Goal: Information Seeking & Learning: Understand process/instructions

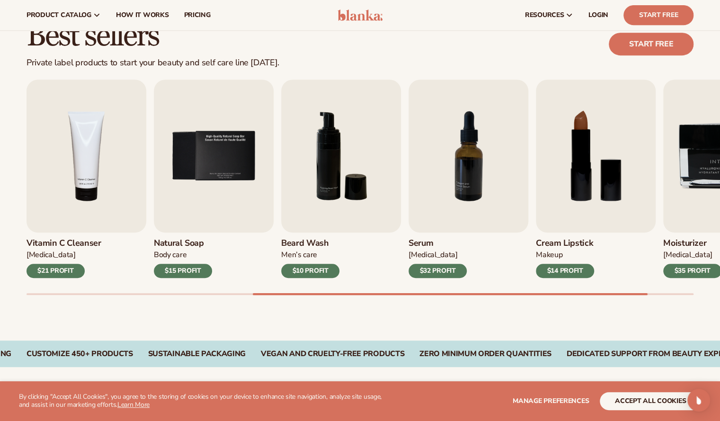
scroll to position [229, 0]
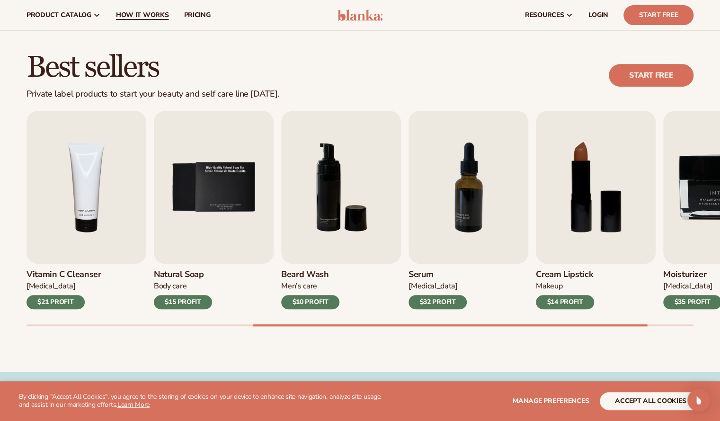
click at [139, 15] on span "How It Works" at bounding box center [142, 15] width 53 height 8
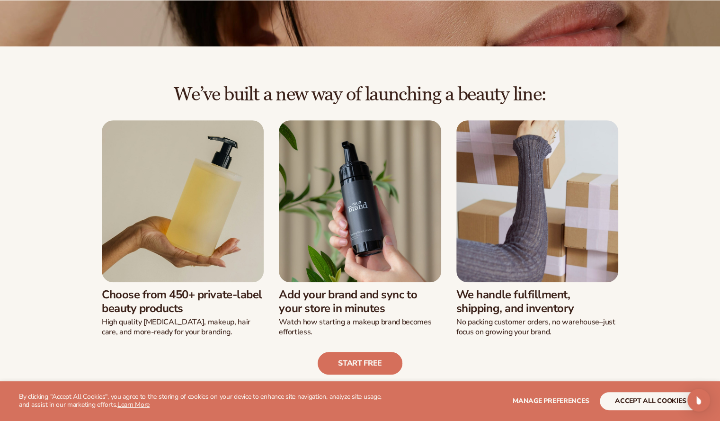
scroll to position [160, 0]
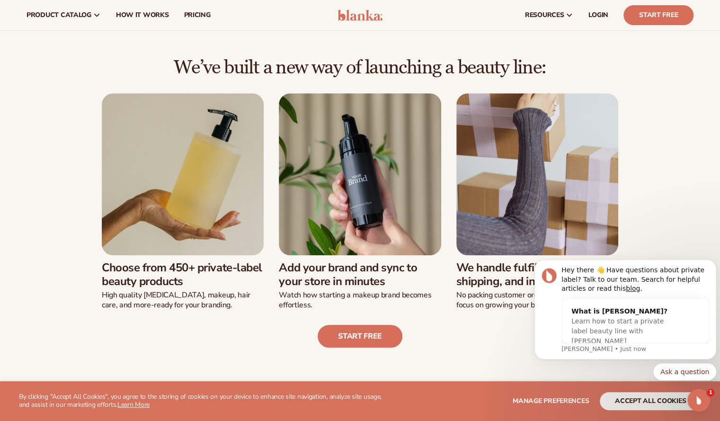
scroll to position [181, 0]
